Goal: Communication & Community: Answer question/provide support

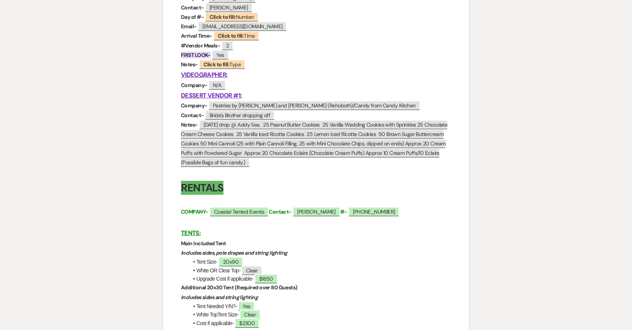
scroll to position [581, 0]
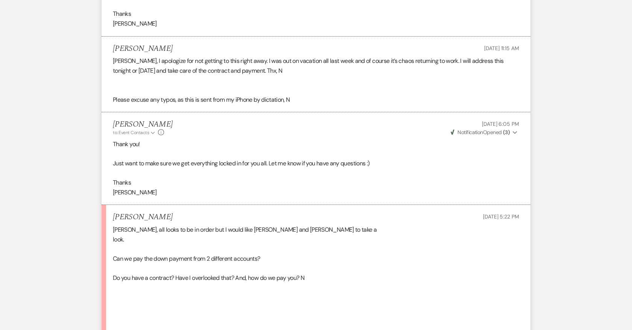
scroll to position [3670, 0]
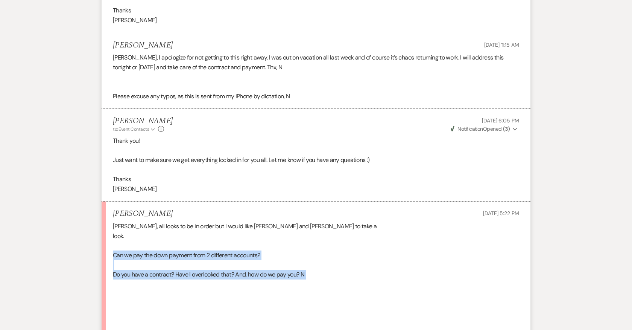
drag, startPoint x: 114, startPoint y: 227, endPoint x: 315, endPoint y: 252, distance: 202.1
copy div "Can we pay the down payment from 2 different accounts? Do you have a contract? …"
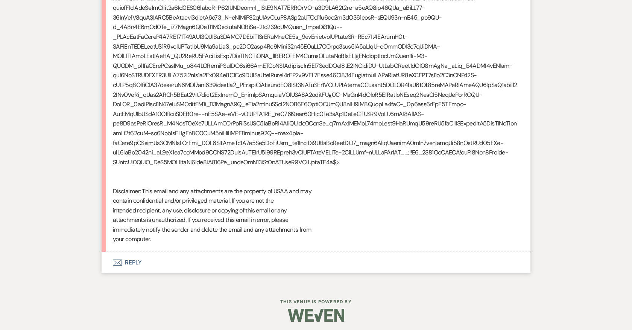
scroll to position [5384, 0]
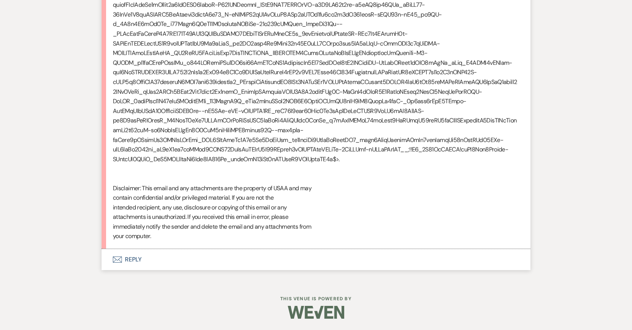
click at [135, 256] on button "Envelope Reply" at bounding box center [316, 259] width 429 height 21
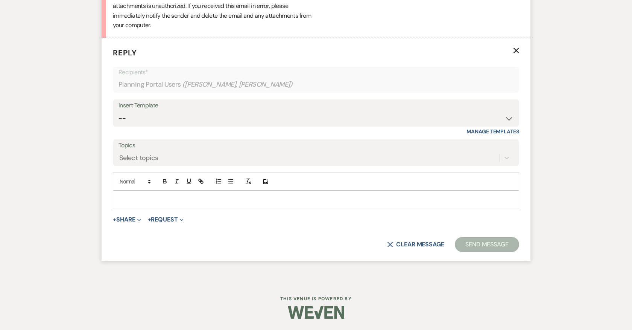
scroll to position [5593, 0]
click at [179, 198] on p at bounding box center [316, 199] width 394 height 8
paste div
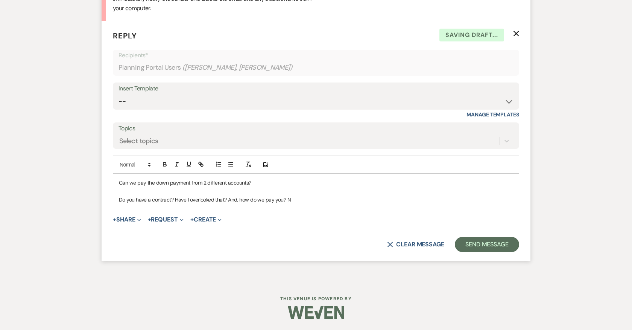
click at [257, 187] on p "Can we pay the down payment from 2 different accounts?" at bounding box center [316, 182] width 394 height 8
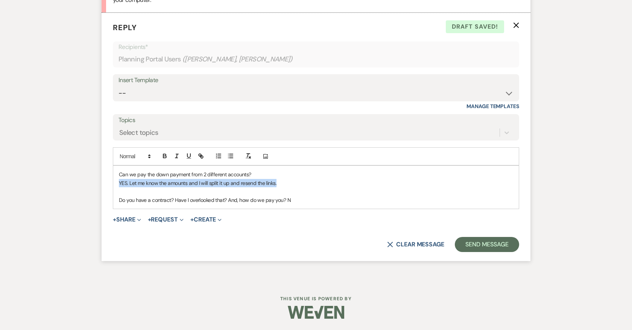
drag, startPoint x: 119, startPoint y: 207, endPoint x: 313, endPoint y: 208, distance: 193.8
click at [313, 187] on p "YES. Let me know the amounts and I will split it up and resend the links." at bounding box center [316, 183] width 394 height 8
click at [189, 159] on icon "button" at bounding box center [189, 155] width 7 height 7
click at [300, 204] on p "Do you have a contract? Have I overlooked that? And, how do we pay you? N" at bounding box center [316, 200] width 394 height 8
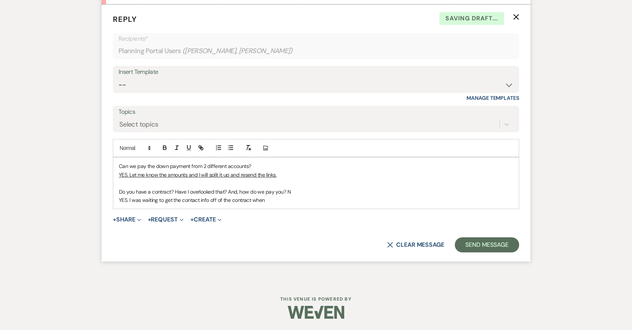
click at [229, 203] on span "YES. I was waiting to get the contact info off of the contract when" at bounding box center [192, 199] width 146 height 7
click at [278, 203] on span "YES. I was waiting to get the contact info off of the Addy contract when" at bounding box center [199, 199] width 160 height 7
drag, startPoint x: 265, startPoint y: 233, endPoint x: 342, endPoint y: 232, distance: 77.2
click at [342, 204] on p "YES. I was waiting to get the contact info off of the Addy contract when you fi…" at bounding box center [316, 200] width 394 height 8
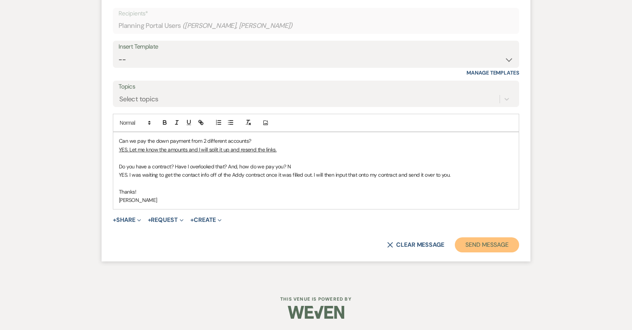
click at [505, 252] on button "Send Message" at bounding box center [487, 244] width 64 height 15
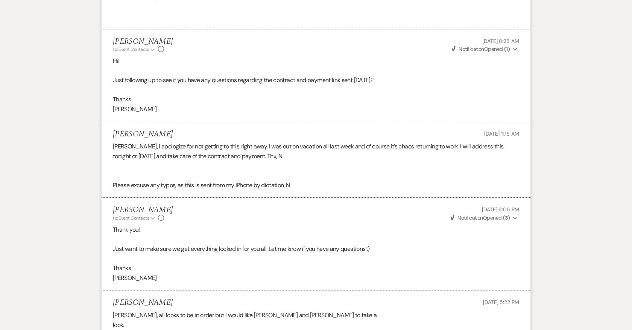
scroll to position [3551, 0]
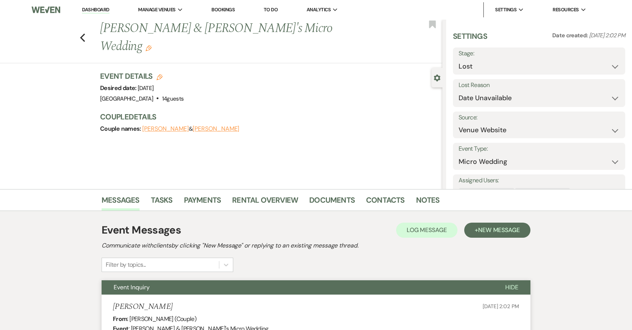
select select "8"
select select "5"
select select "16"
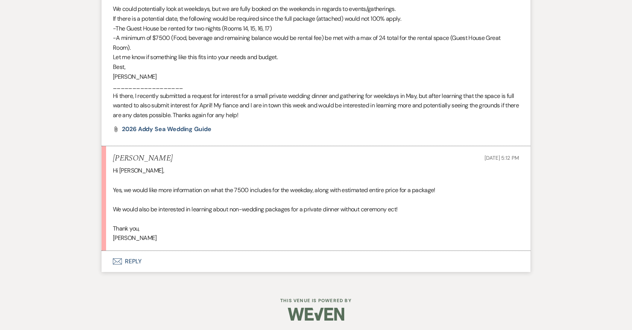
click at [130, 257] on button "Envelope Reply" at bounding box center [316, 261] width 429 height 21
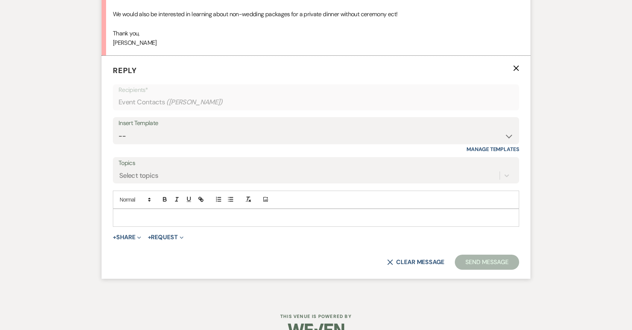
scroll to position [881, 0]
click at [211, 216] on p at bounding box center [316, 217] width 394 height 8
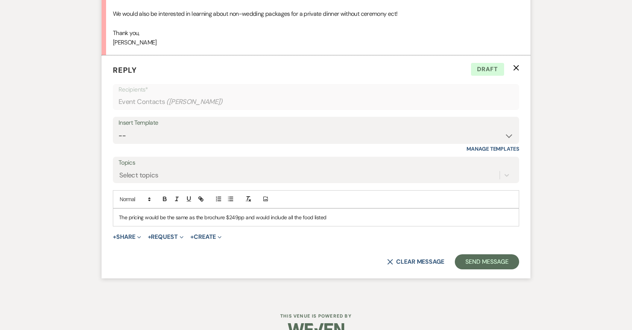
click at [225, 215] on p "The pricing would be the same as the brochure $249pp and would include all the …" at bounding box center [316, 217] width 394 height 8
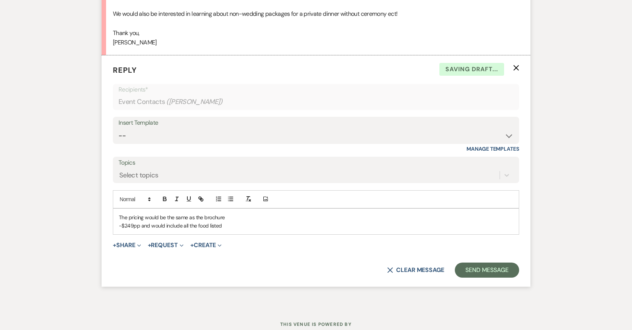
click at [220, 222] on p "-$249pp and would include all the food listed" at bounding box center [316, 225] width 394 height 8
click at [207, 224] on p "-$249pp and would include all the food listed" at bounding box center [316, 225] width 394 height 8
click at [230, 223] on p "-$249pp and would include all the foods listed" at bounding box center [316, 225] width 394 height 8
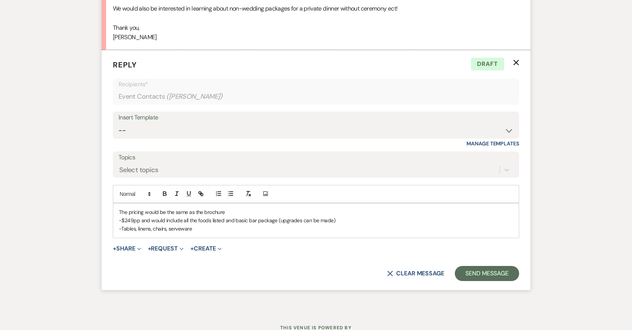
scroll to position [913, 0]
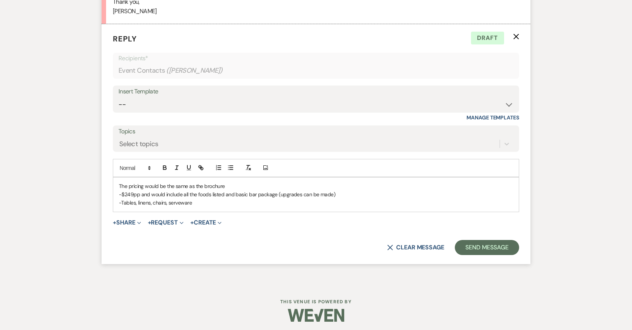
drag, startPoint x: 191, startPoint y: 201, endPoint x: 122, endPoint y: 204, distance: 69.0
click at [123, 204] on p "-Tables, linens, chairs, serveware" at bounding box center [316, 202] width 394 height 8
click at [193, 200] on p "-Tables, linens, chairs, serveware" at bounding box center [316, 202] width 394 height 8
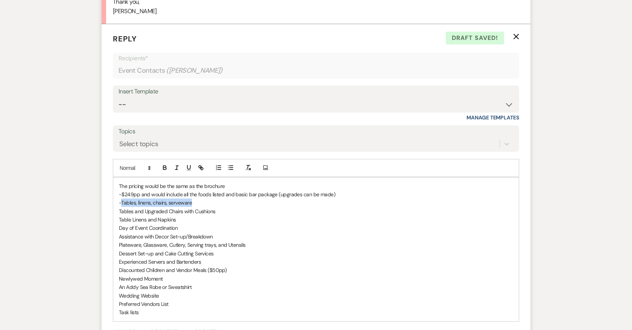
drag, startPoint x: 122, startPoint y: 200, endPoint x: 211, endPoint y: 201, distance: 88.8
click at [211, 201] on p "-Tables, linens, chairs, serveware" at bounding box center [316, 202] width 394 height 8
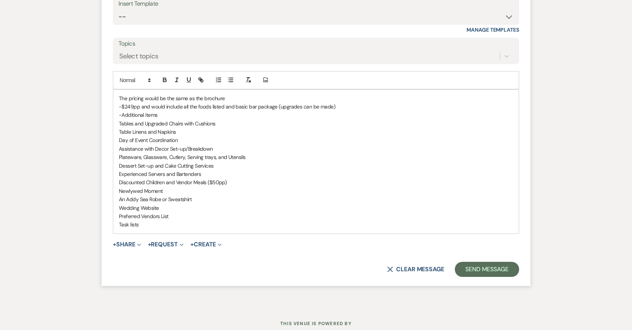
scroll to position [1001, 0]
drag, startPoint x: 163, startPoint y: 204, endPoint x: 116, endPoint y: 204, distance: 47.4
click at [116, 204] on div "The pricing would be the same as the brochure -$249pp and would include all the…" at bounding box center [316, 161] width 406 height 144
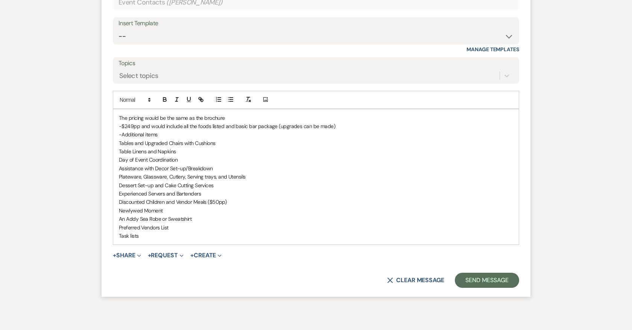
scroll to position [980, 0]
click at [224, 115] on p "The pricing would be the same as the brochure" at bounding box center [316, 118] width 394 height 8
click at [208, 123] on p "-$249pp and would include all the foods listed and basic bar package (upgrades …" at bounding box center [316, 126] width 394 height 8
click at [250, 124] on p "-$249pp and would include all the food options listed and basic bar package (up…" at bounding box center [316, 126] width 394 height 8
click at [353, 124] on p "-$249pp and would include all the food options listed and the basic bar package…" at bounding box center [316, 126] width 394 height 8
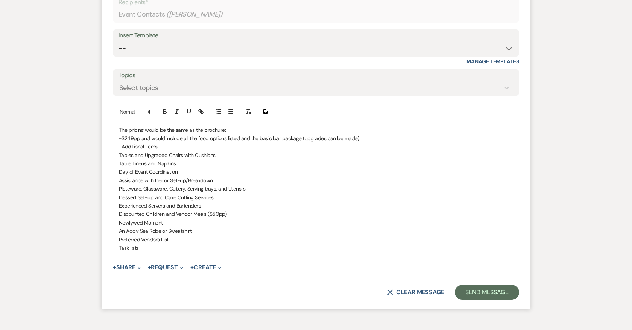
scroll to position [1014, 0]
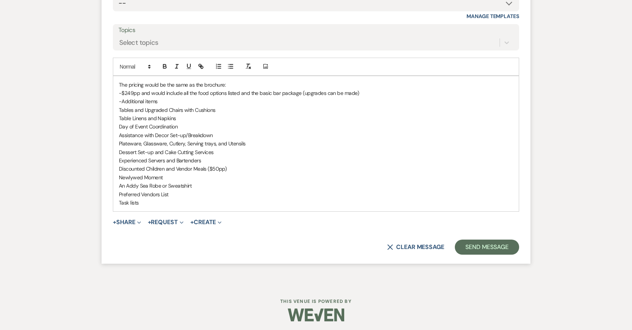
click at [225, 81] on p "The pricing would be the same as the brochure:" at bounding box center [316, 85] width 394 height 8
click at [150, 199] on p "Task lists" at bounding box center [316, 202] width 394 height 8
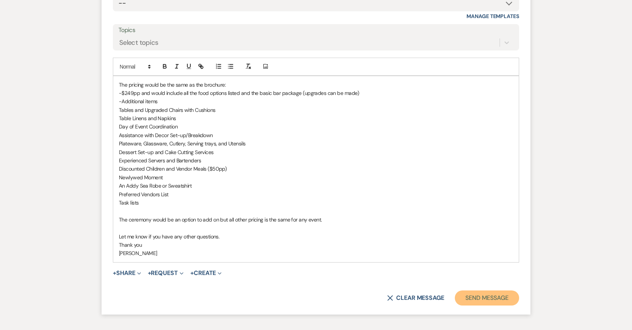
click at [470, 293] on button "Send Message" at bounding box center [487, 297] width 64 height 15
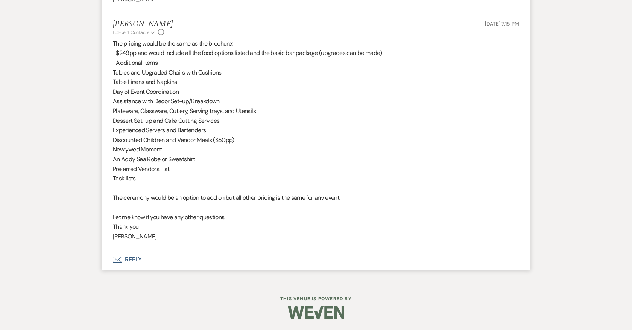
scroll to position [923, 0]
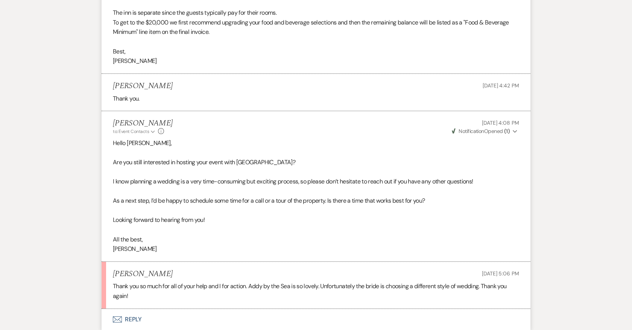
scroll to position [743, 0]
click at [131, 309] on button "Envelope Reply" at bounding box center [316, 319] width 429 height 21
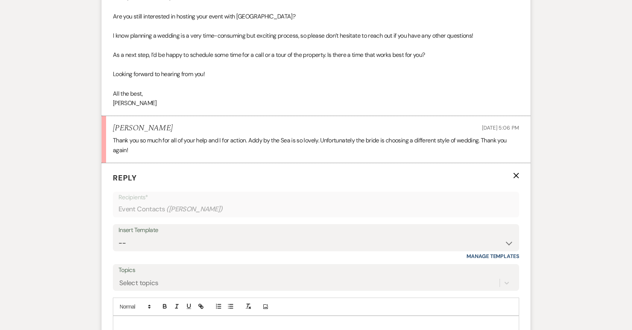
scroll to position [919, 0]
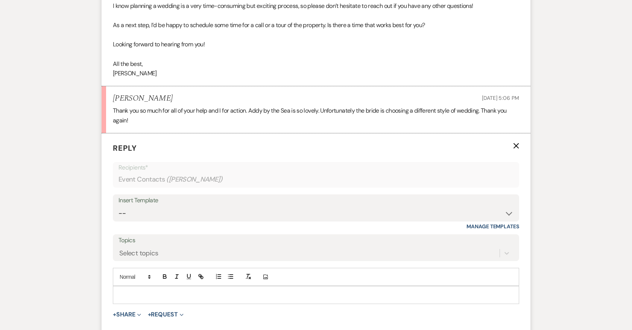
click at [160, 286] on div at bounding box center [316, 294] width 406 height 17
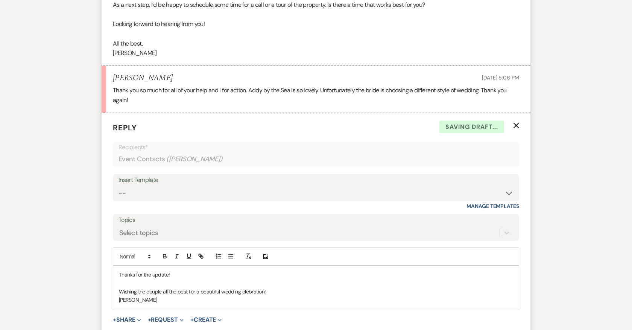
scroll to position [951, 0]
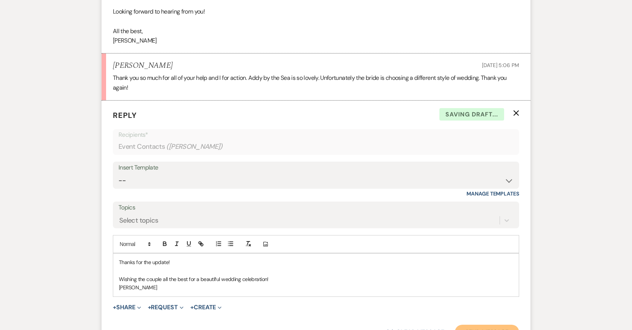
click at [487, 324] on button "Send Message" at bounding box center [487, 331] width 64 height 15
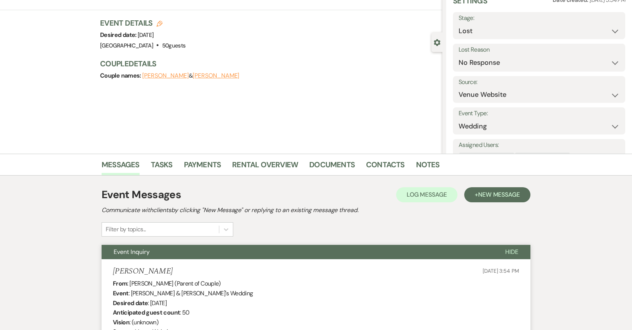
scroll to position [0, 0]
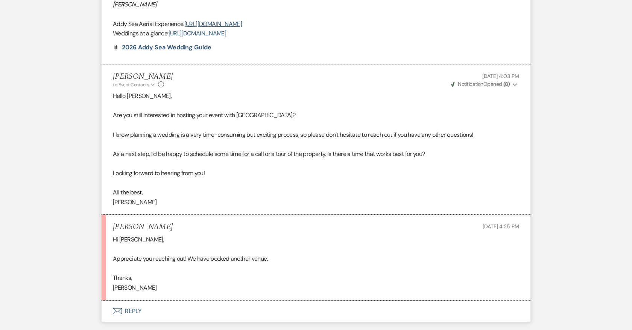
scroll to position [573, 0]
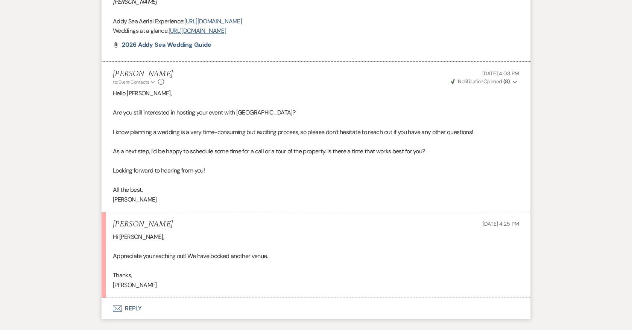
click at [132, 298] on button "Envelope Reply" at bounding box center [316, 308] width 429 height 21
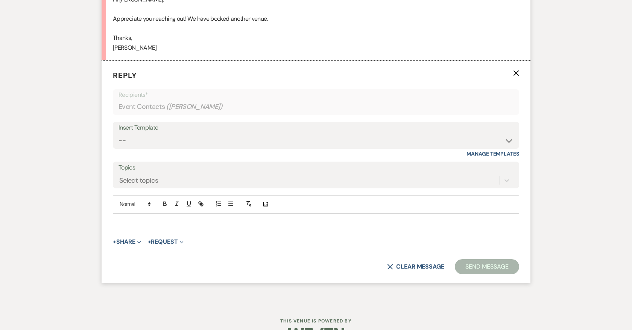
scroll to position [820, 0]
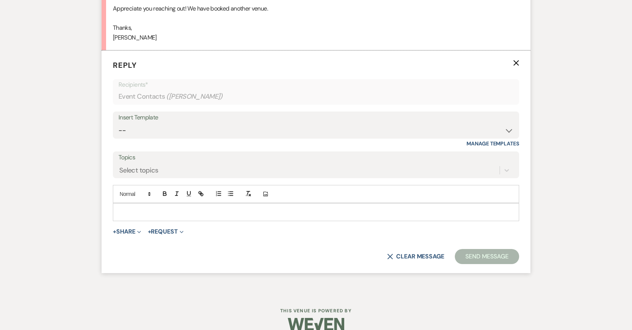
click at [161, 203] on div at bounding box center [316, 211] width 406 height 17
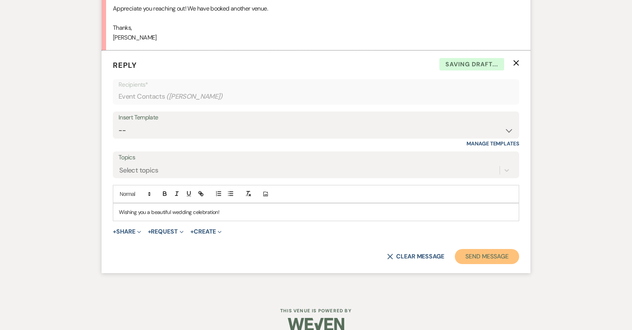
click at [487, 249] on button "Send Message" at bounding box center [487, 256] width 64 height 15
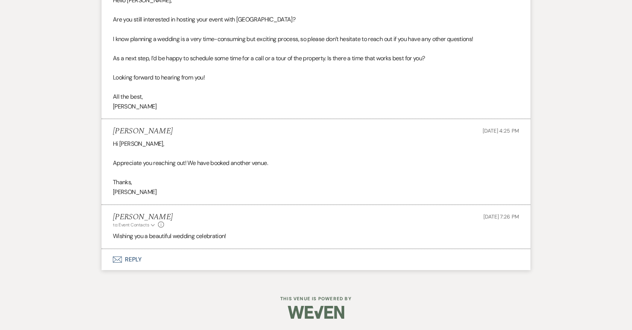
scroll to position [654, 0]
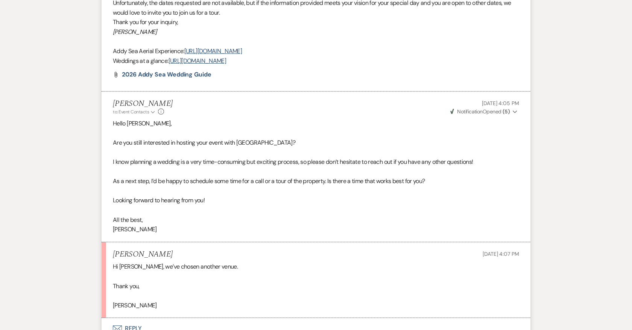
scroll to position [591, 0]
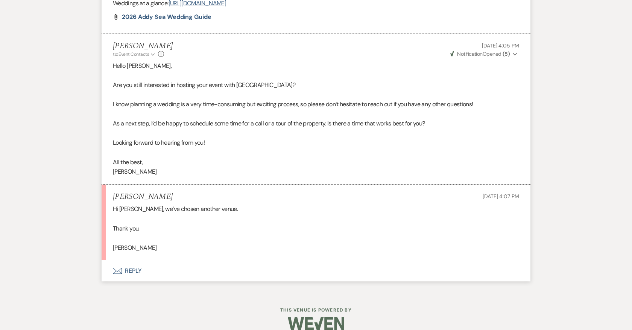
click at [137, 260] on button "Envelope Reply" at bounding box center [316, 270] width 429 height 21
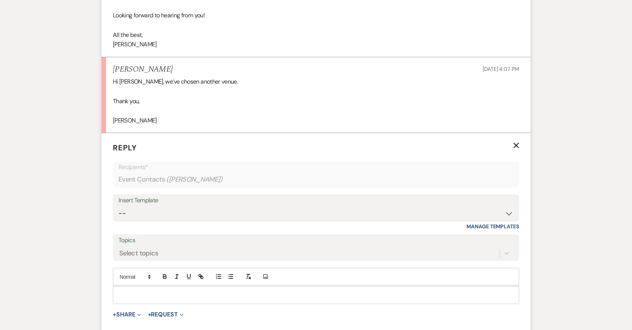
scroll to position [729, 0]
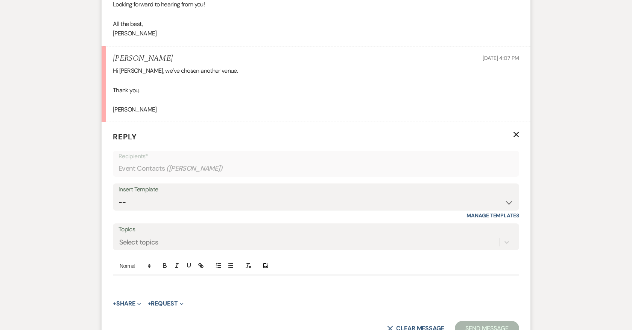
click at [211, 280] on p at bounding box center [316, 284] width 394 height 8
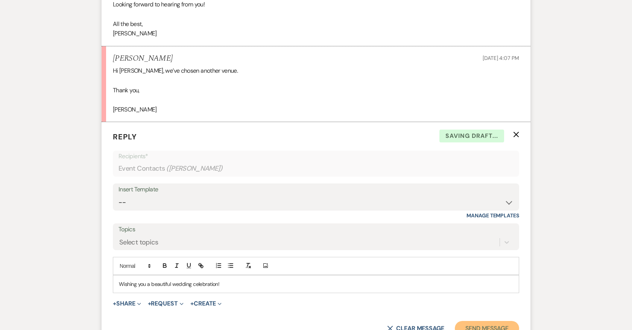
click at [467, 321] on button "Send Message" at bounding box center [487, 328] width 64 height 15
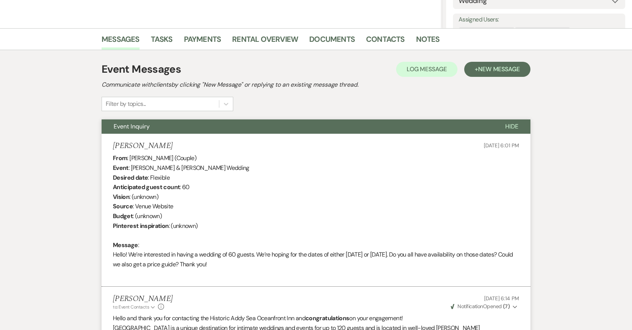
scroll to position [0, 0]
